Goal: Find specific page/section: Find specific page/section

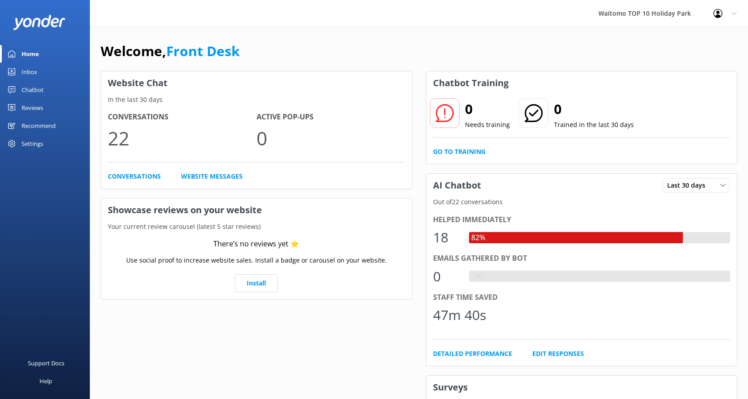
click at [28, 65] on div "Inbox" at bounding box center [30, 72] width 16 height 18
